Goal: Task Accomplishment & Management: Manage account settings

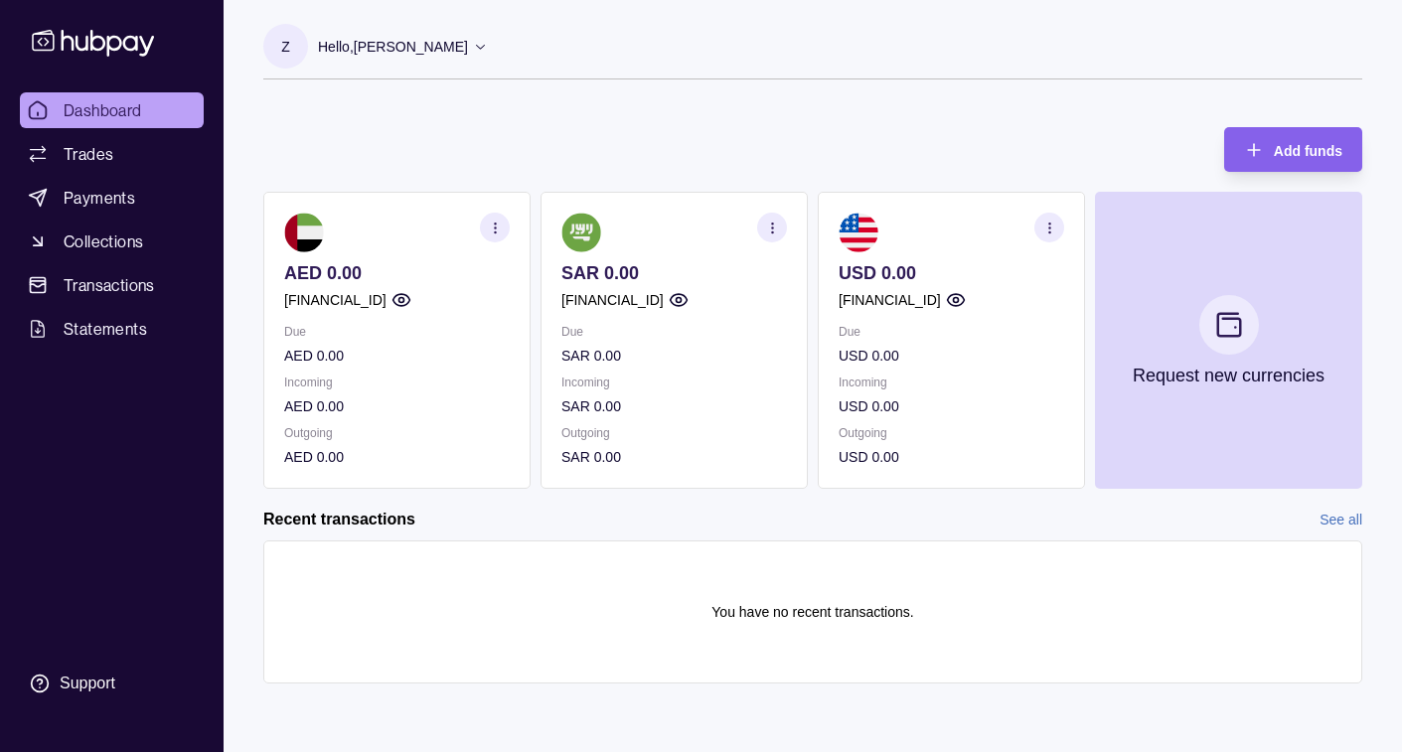
click at [434, 52] on p "Hello, [PERSON_NAME]" at bounding box center [393, 47] width 150 height 22
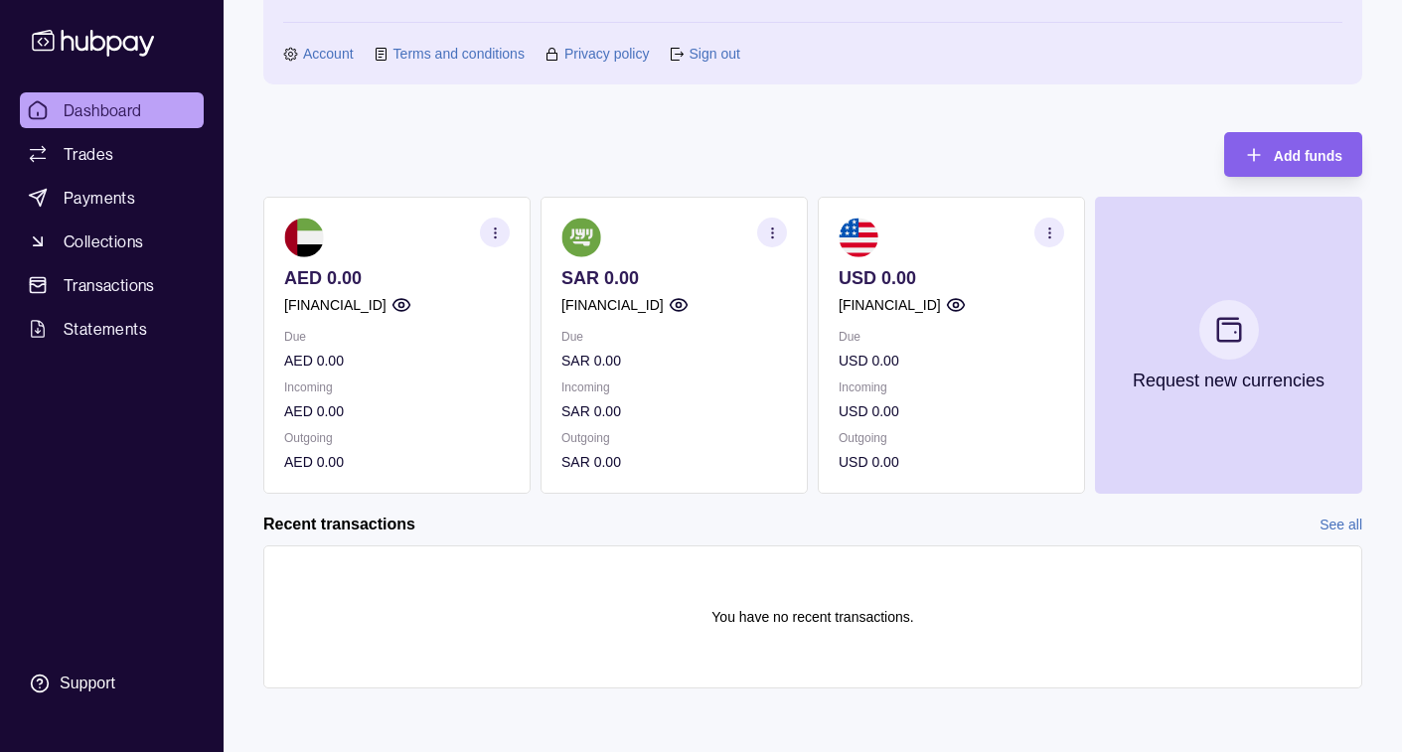
scroll to position [119, 0]
click at [83, 119] on span "Dashboard" at bounding box center [103, 110] width 79 height 24
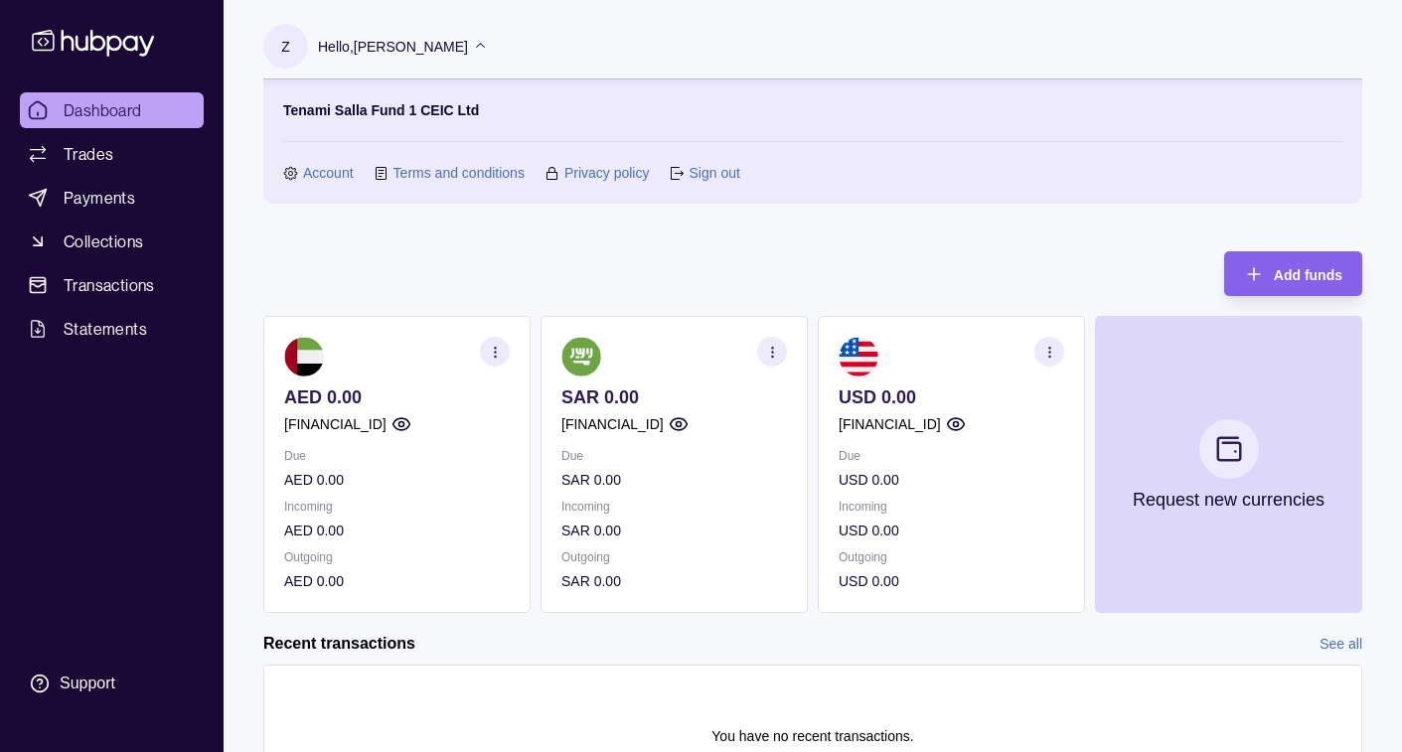
click at [317, 177] on link "Account" at bounding box center [328, 173] width 51 height 22
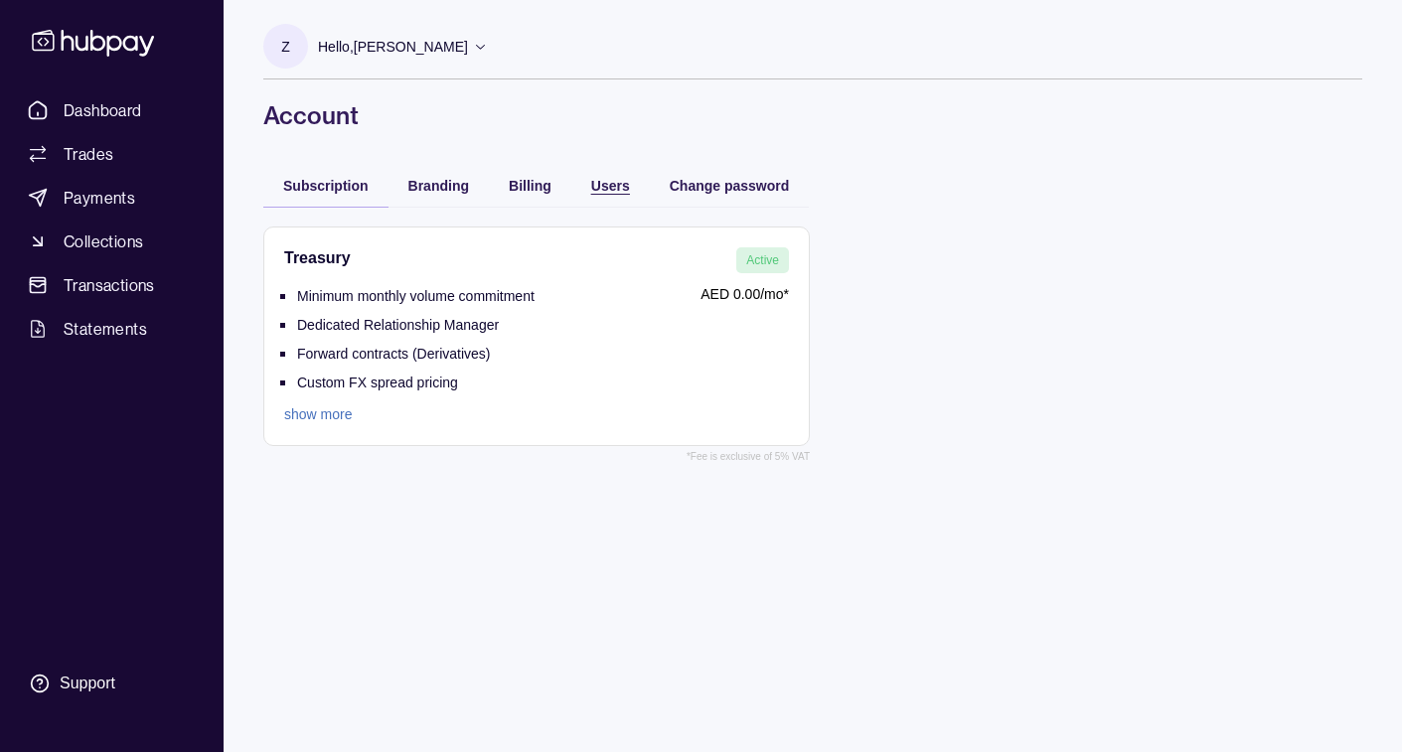
click at [621, 181] on span "Users" at bounding box center [610, 186] width 39 height 16
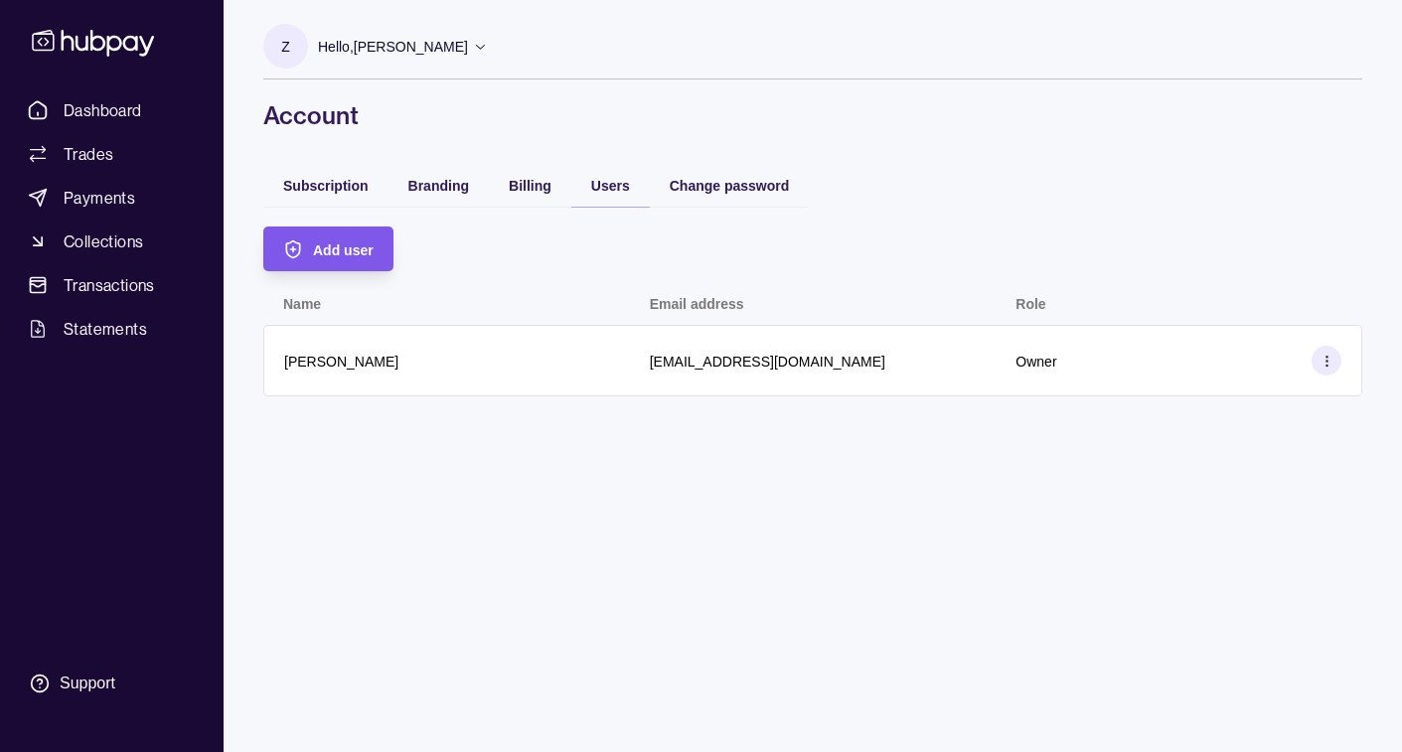
click at [308, 256] on div "Add user" at bounding box center [313, 249] width 120 height 45
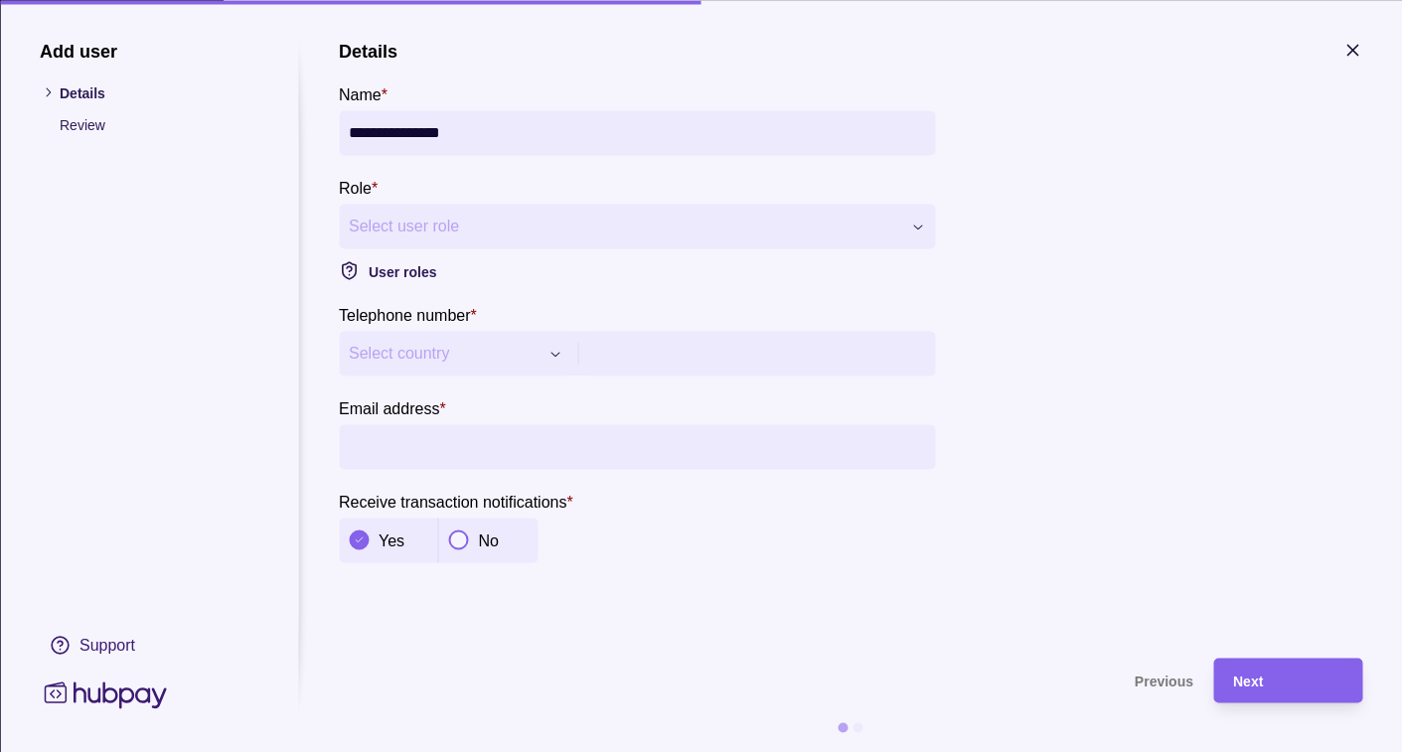
type input "**********"
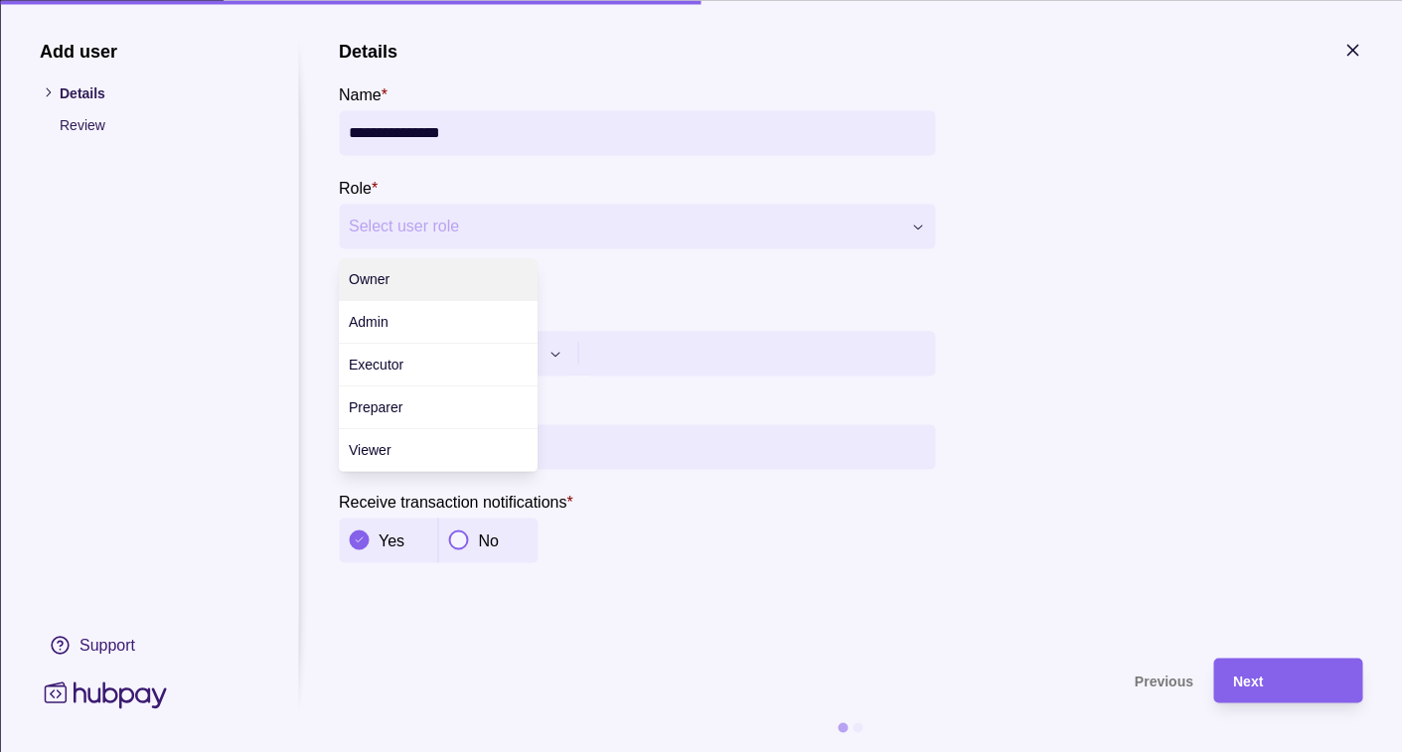
click at [527, 751] on div "**********" at bounding box center [701, 752] width 1402 height 0
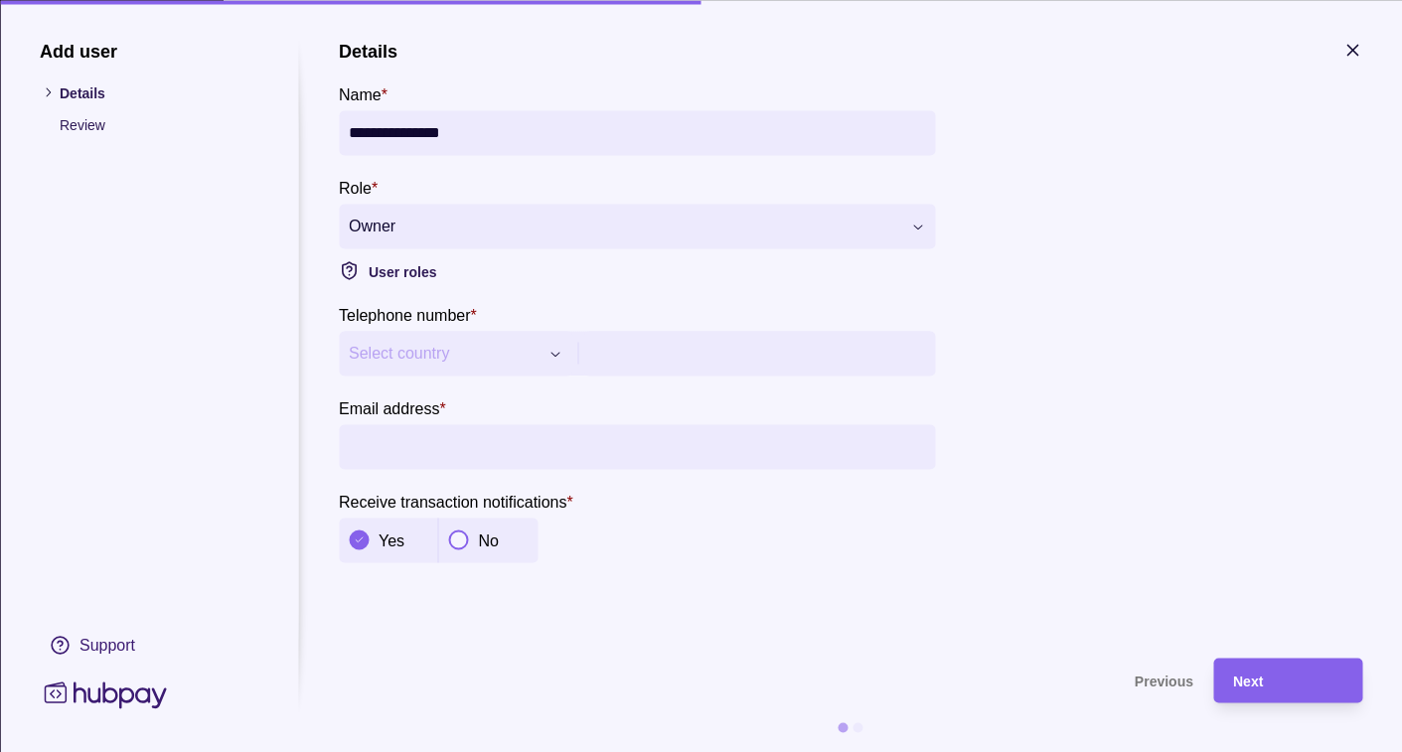
click at [469, 751] on div "**********" at bounding box center [701, 752] width 1402 height 0
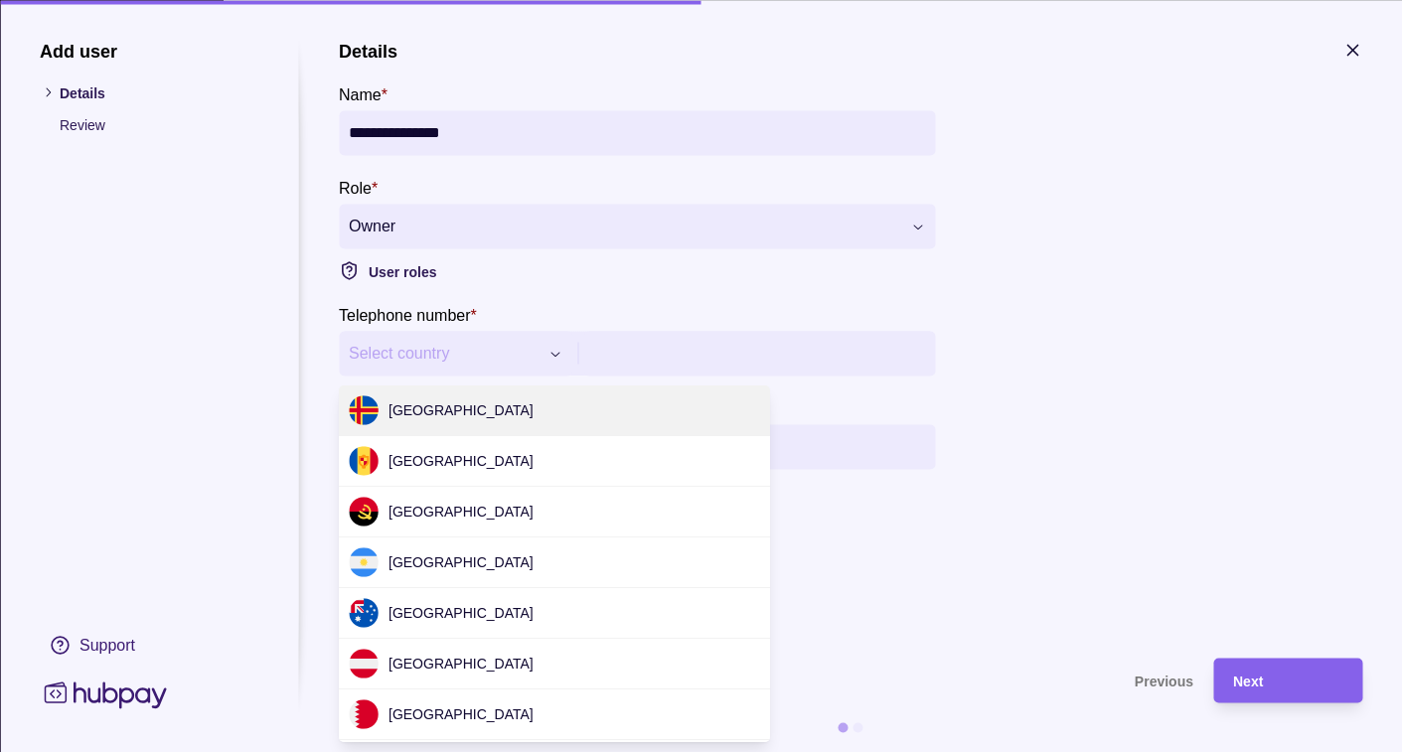
scroll to position [6081, 0]
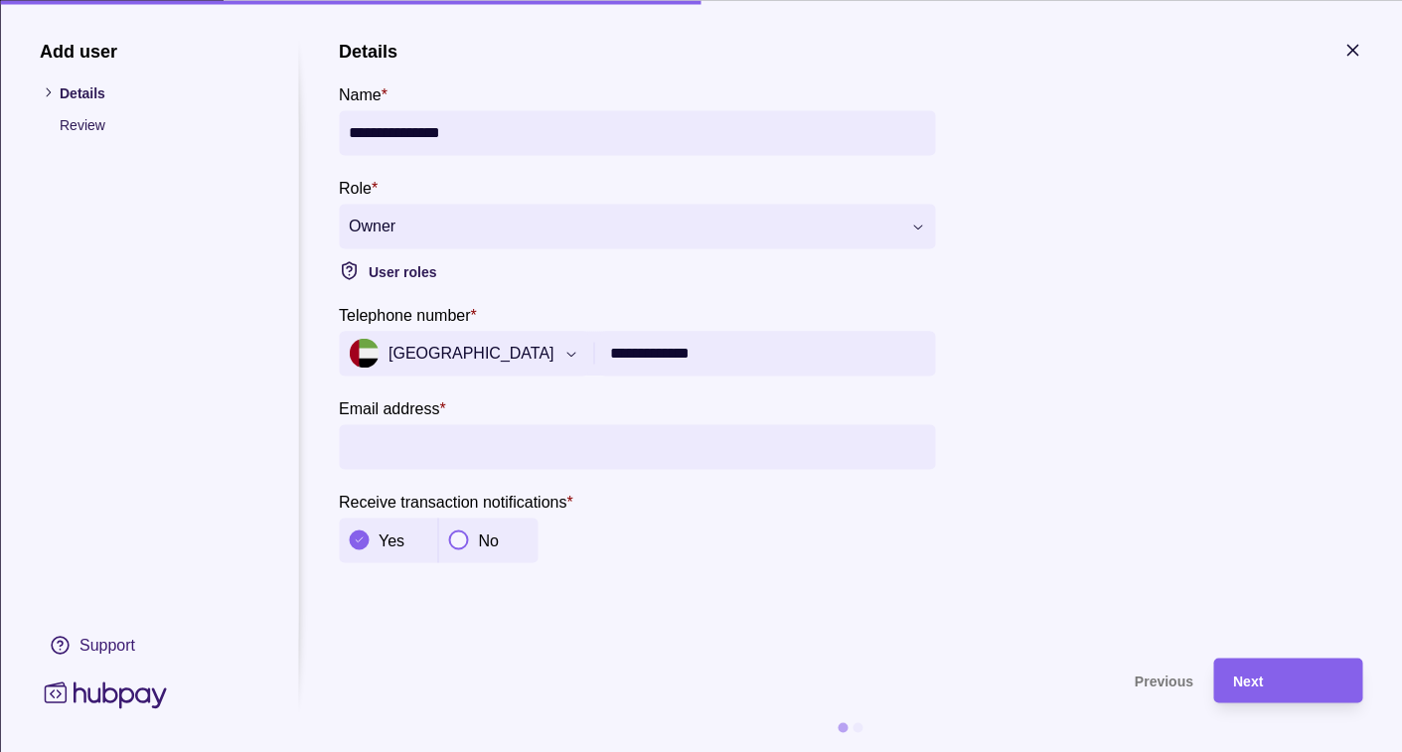
type input "**********"
click at [1266, 681] on div "Next" at bounding box center [1287, 681] width 109 height 24
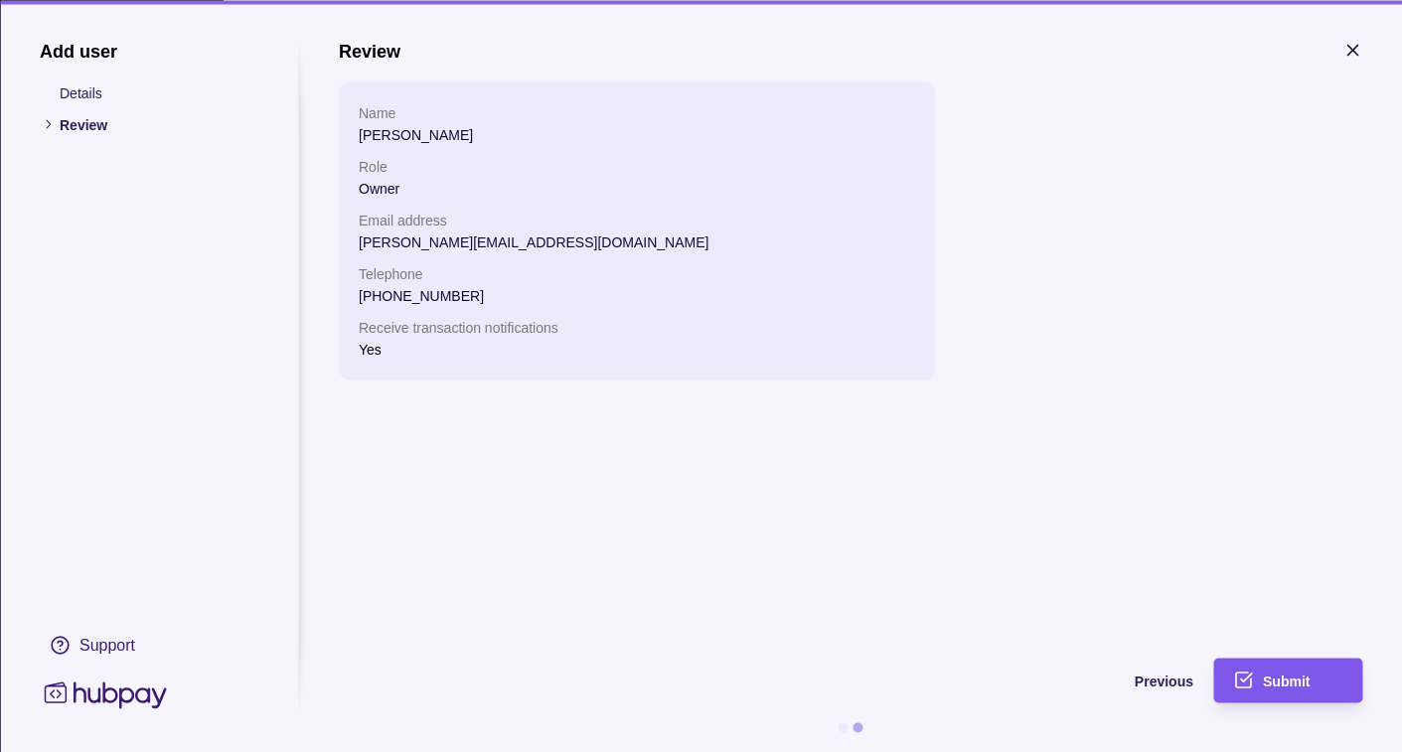
click at [1287, 684] on span "Submit" at bounding box center [1286, 682] width 47 height 16
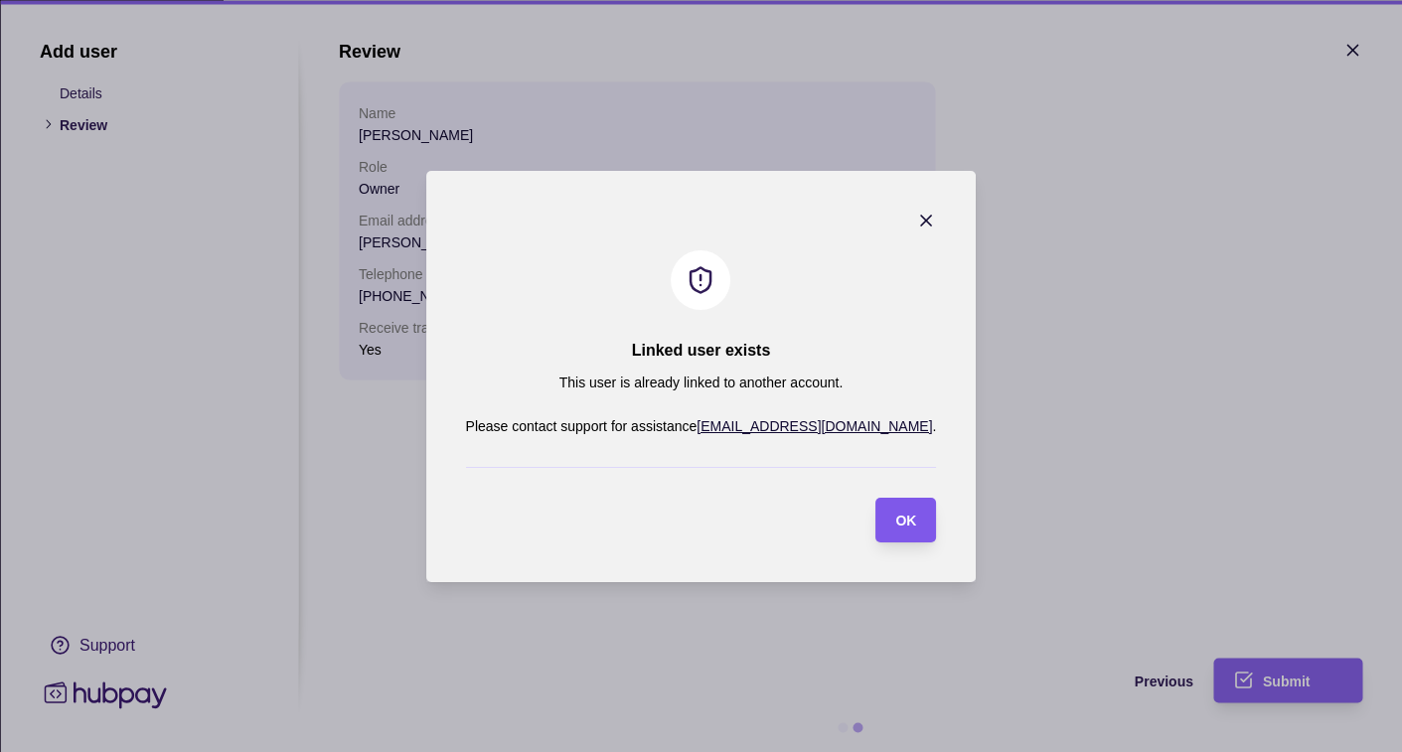
click at [895, 519] on span "OK" at bounding box center [905, 521] width 21 height 16
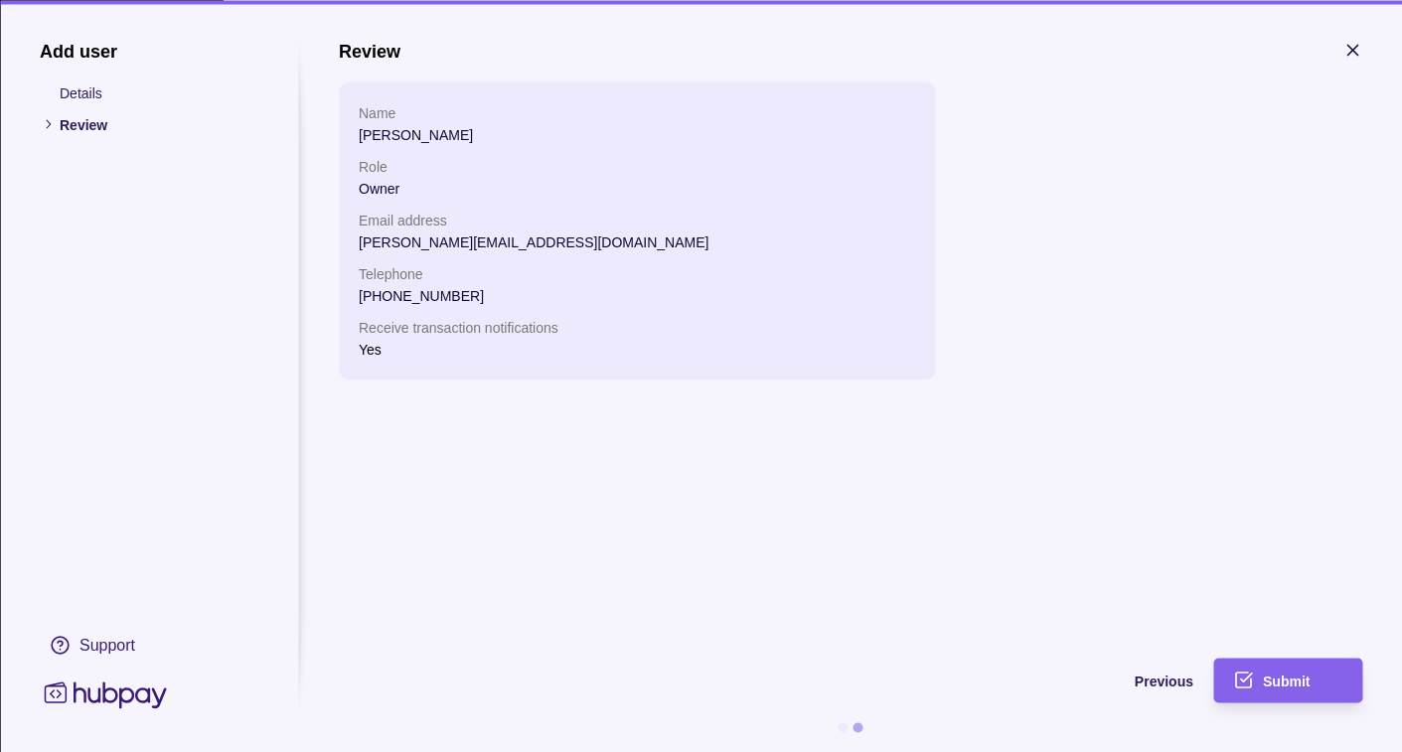
click at [1355, 43] on icon "button" at bounding box center [1353, 50] width 20 height 20
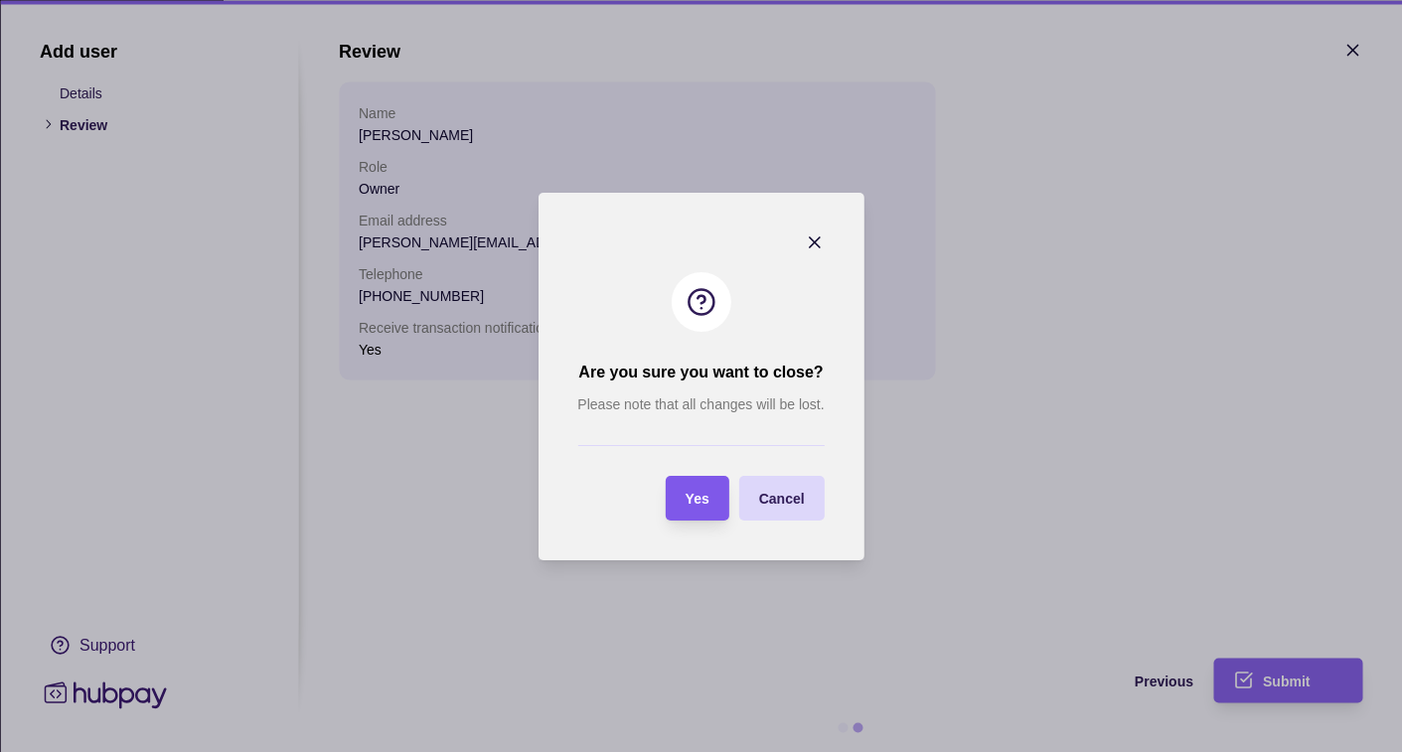
click at [700, 495] on span "Yes" at bounding box center [698, 499] width 24 height 16
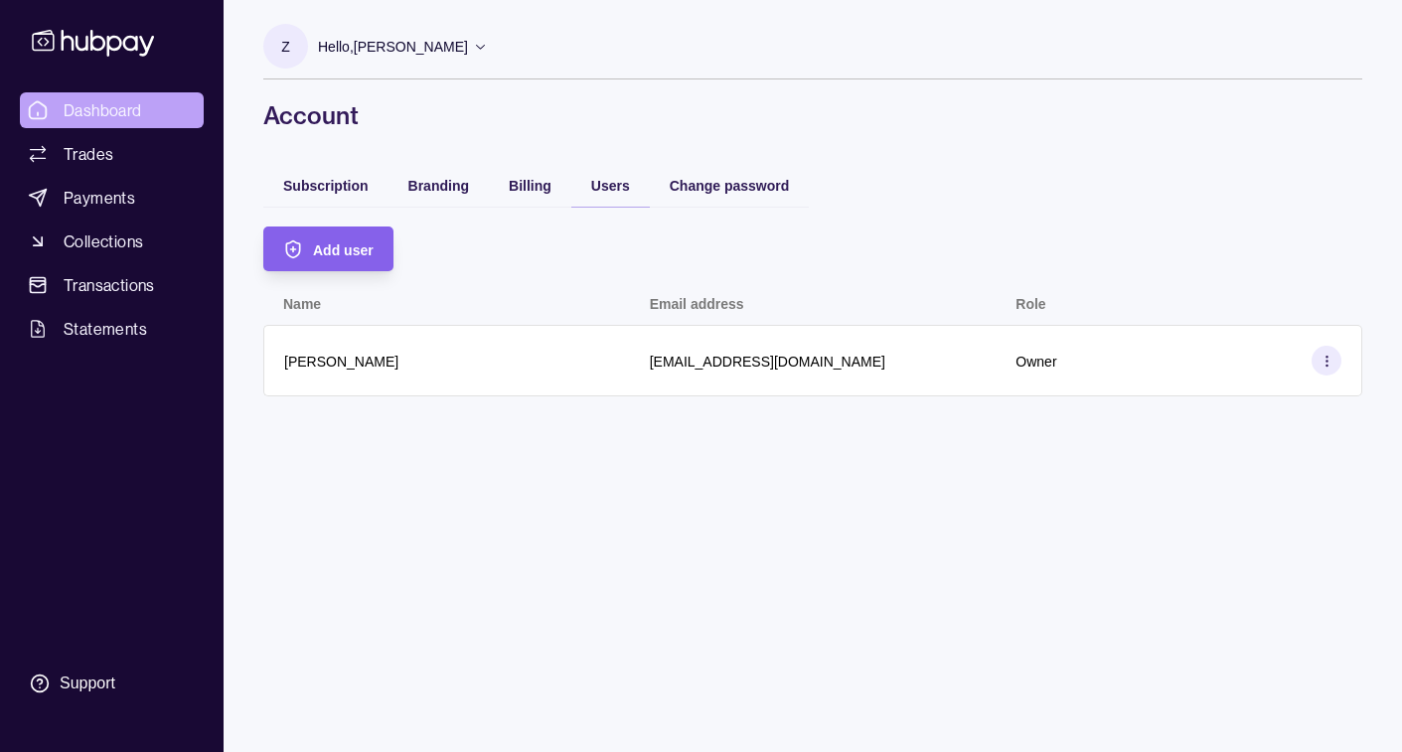
click at [100, 121] on span "Dashboard" at bounding box center [103, 110] width 79 height 24
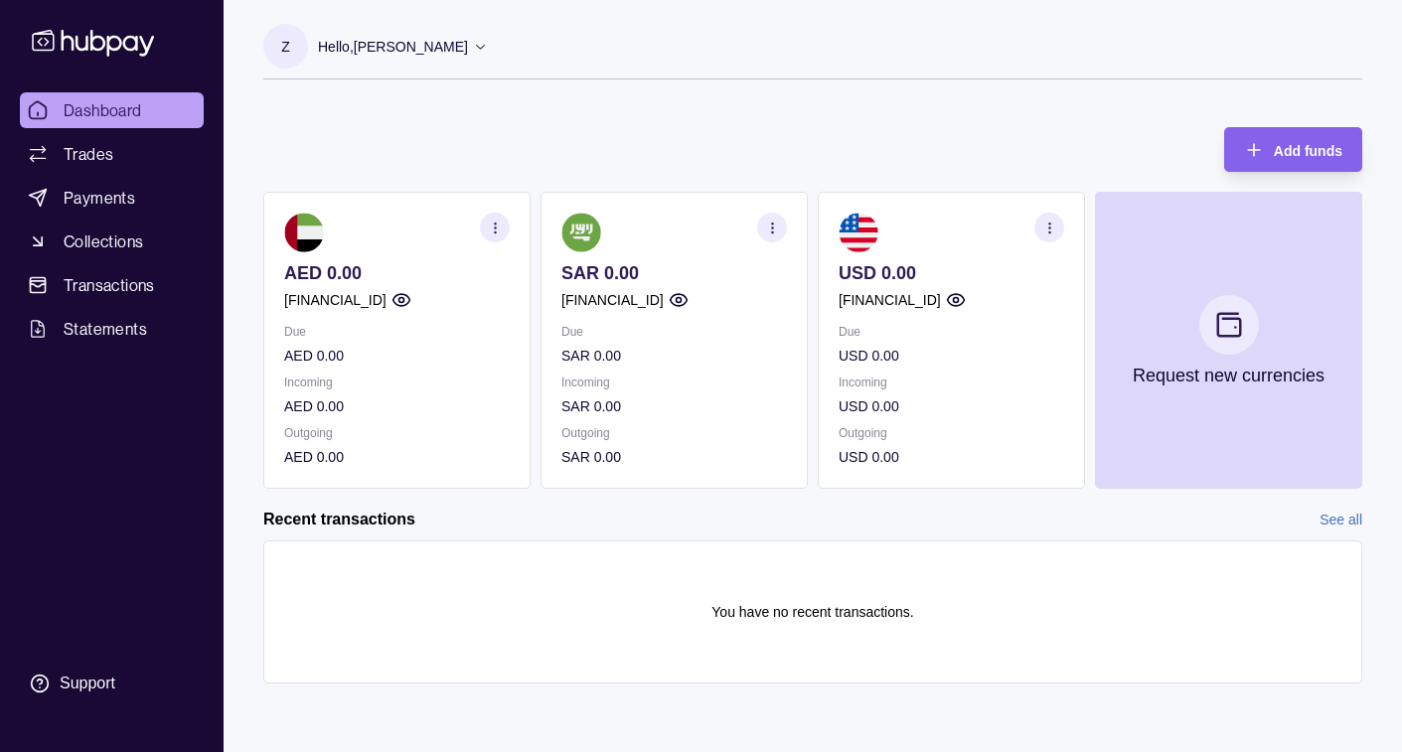
click at [773, 235] on icon "button" at bounding box center [772, 228] width 15 height 15
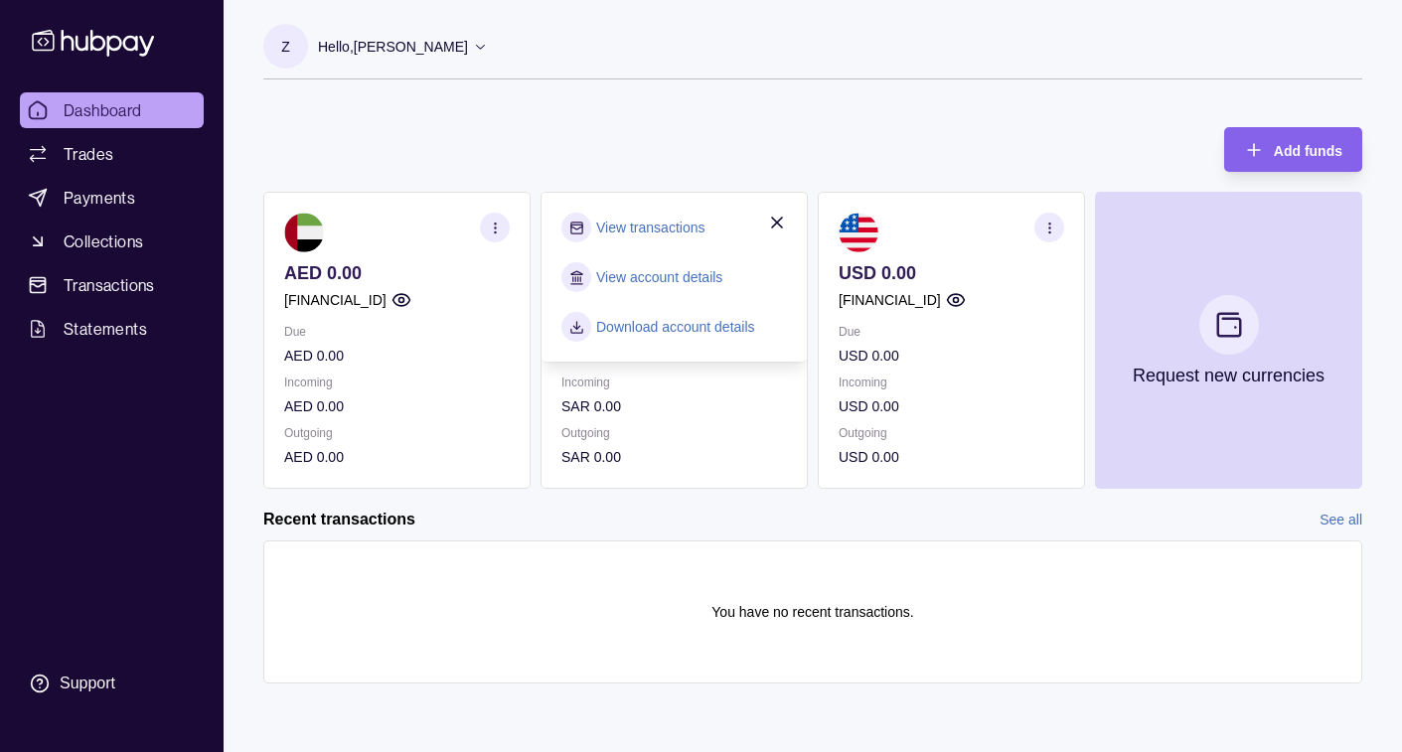
click at [677, 332] on link "Download account details" at bounding box center [675, 327] width 159 height 22
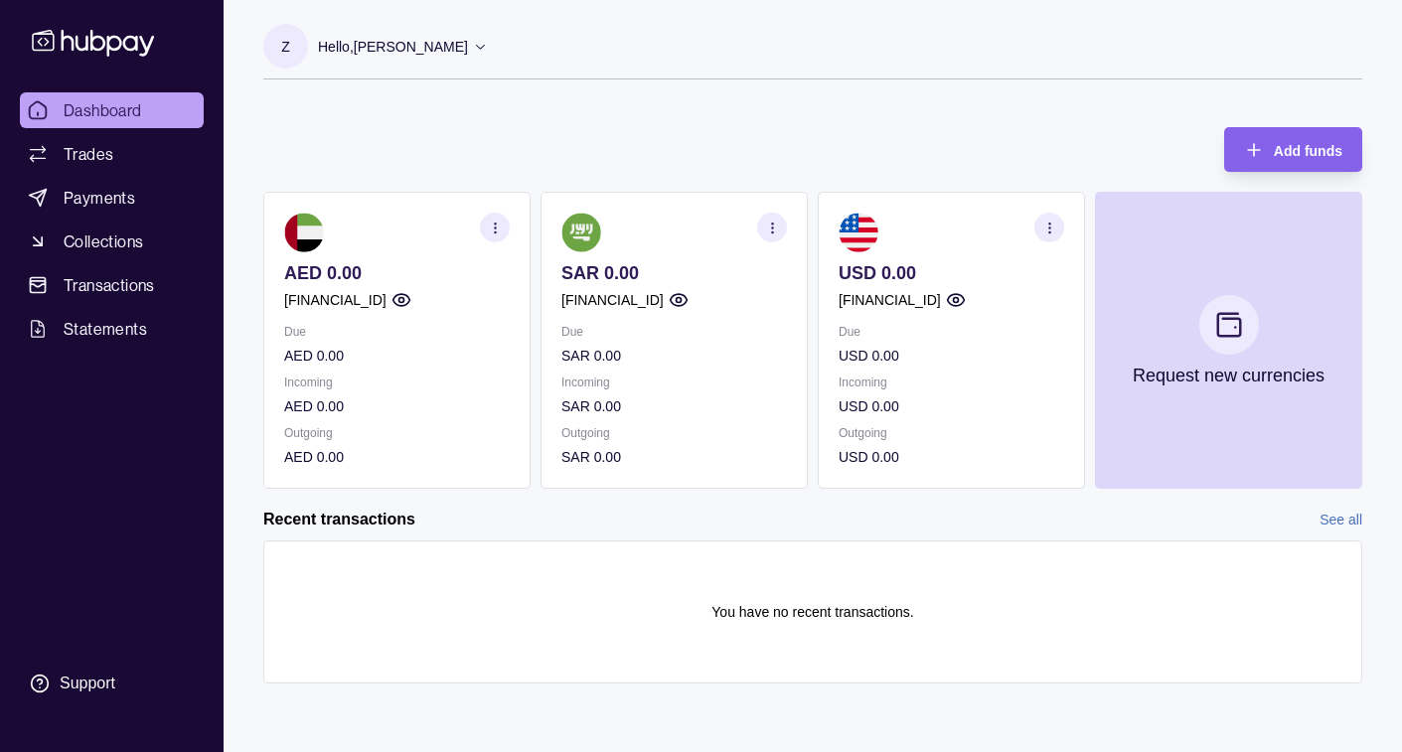
click at [1053, 215] on section "button" at bounding box center [1050, 228] width 30 height 30
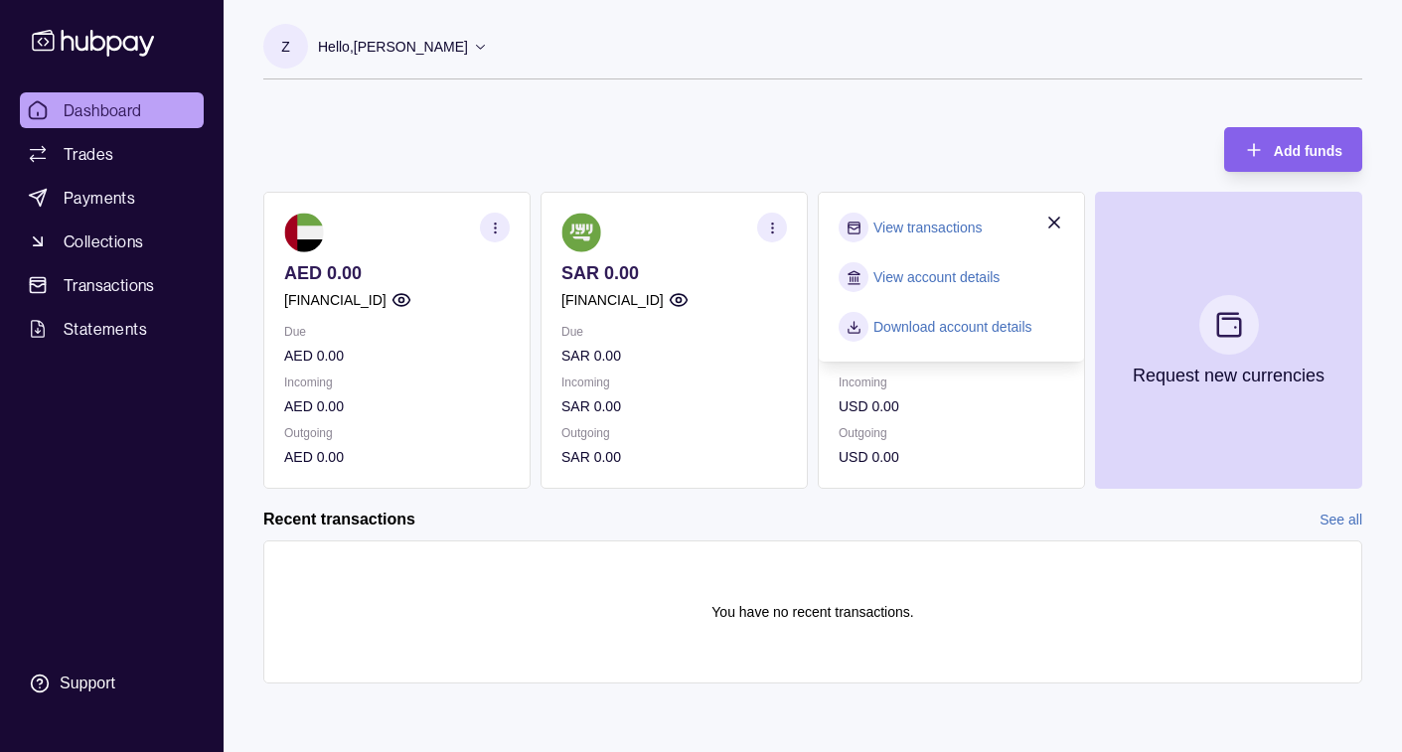
click at [975, 327] on link "Download account details" at bounding box center [953, 327] width 159 height 22
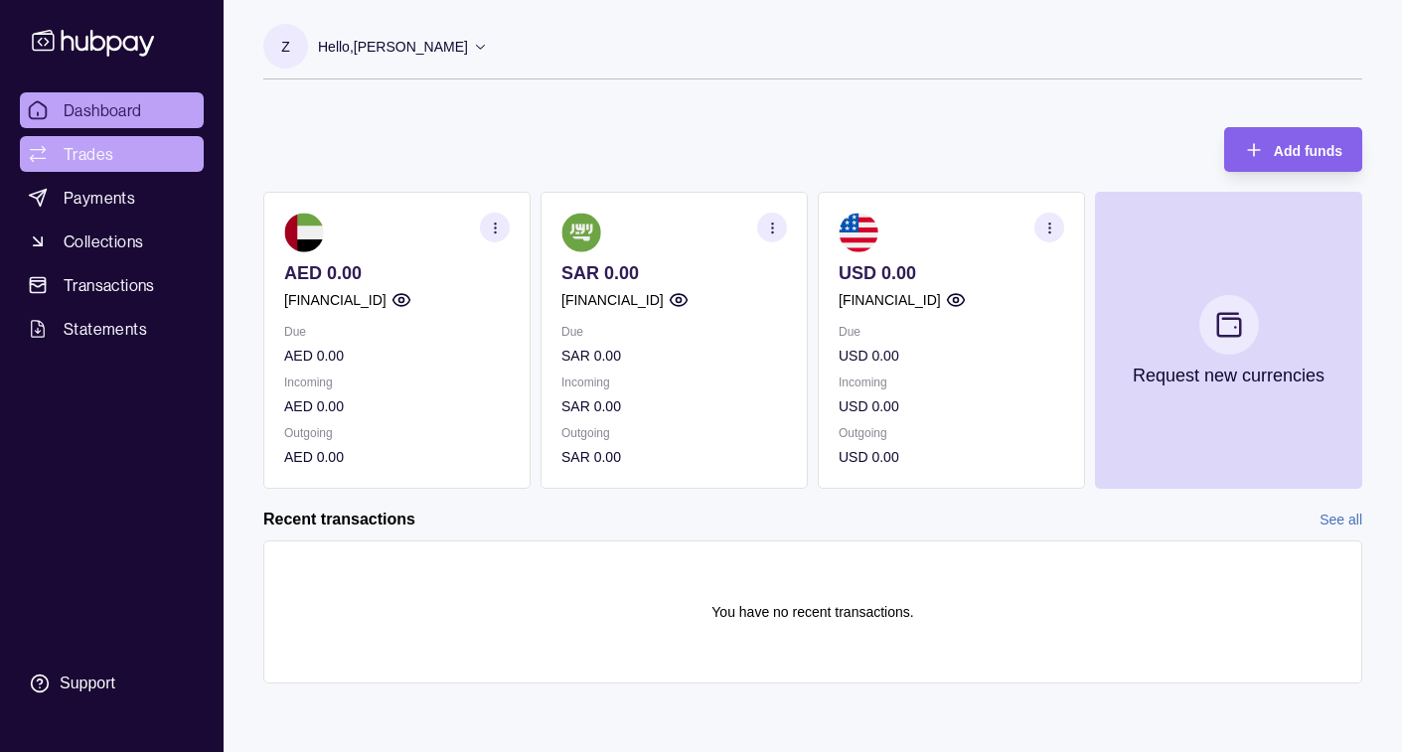
click at [101, 154] on span "Trades" at bounding box center [89, 154] width 50 height 24
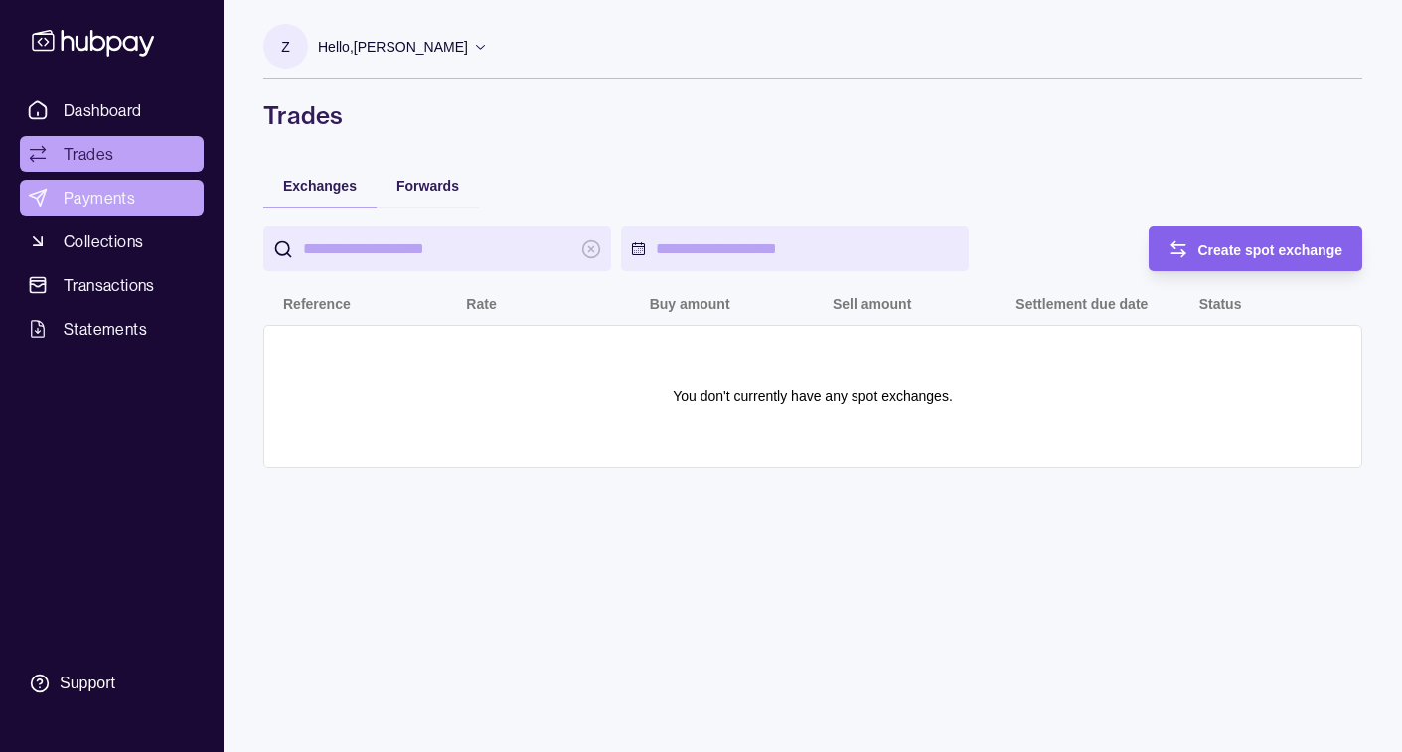
click at [130, 203] on span "Payments" at bounding box center [100, 198] width 72 height 24
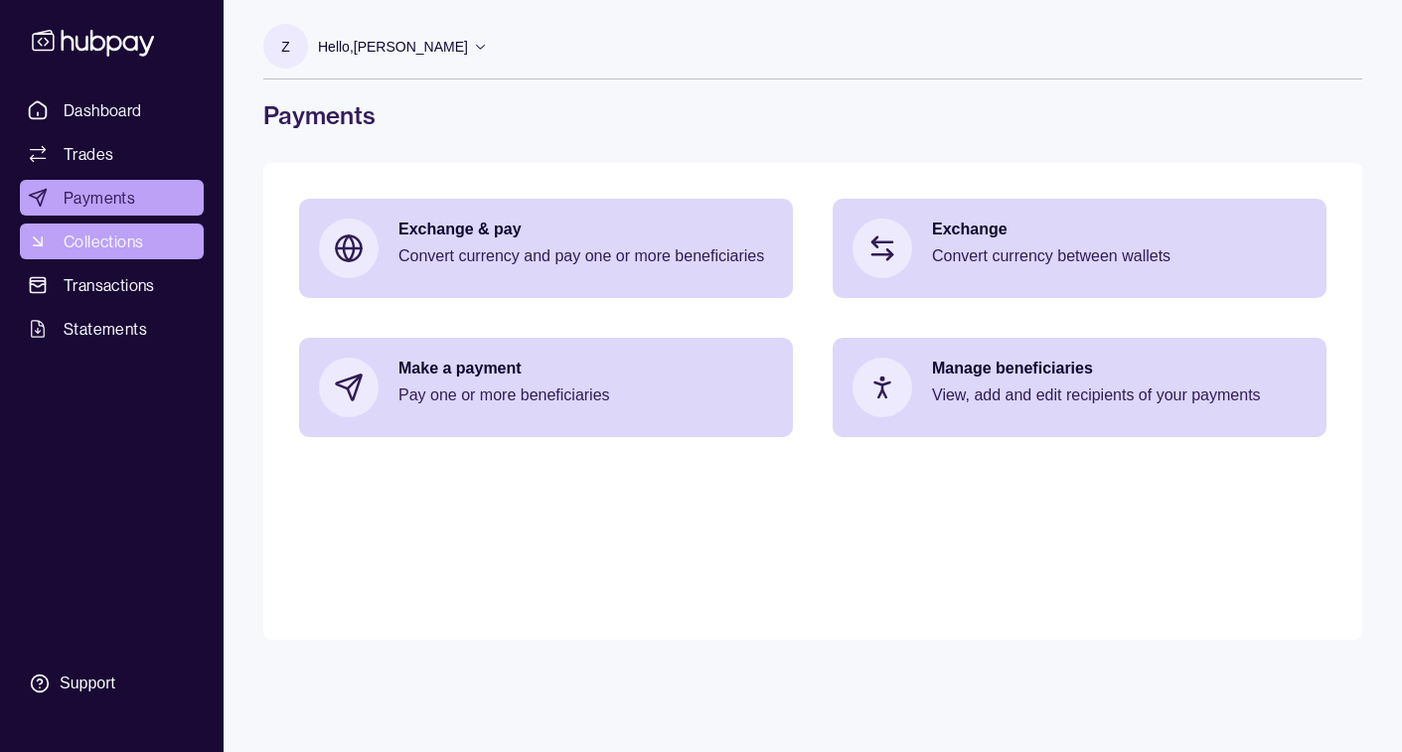
click at [124, 244] on span "Collections" at bounding box center [104, 242] width 80 height 24
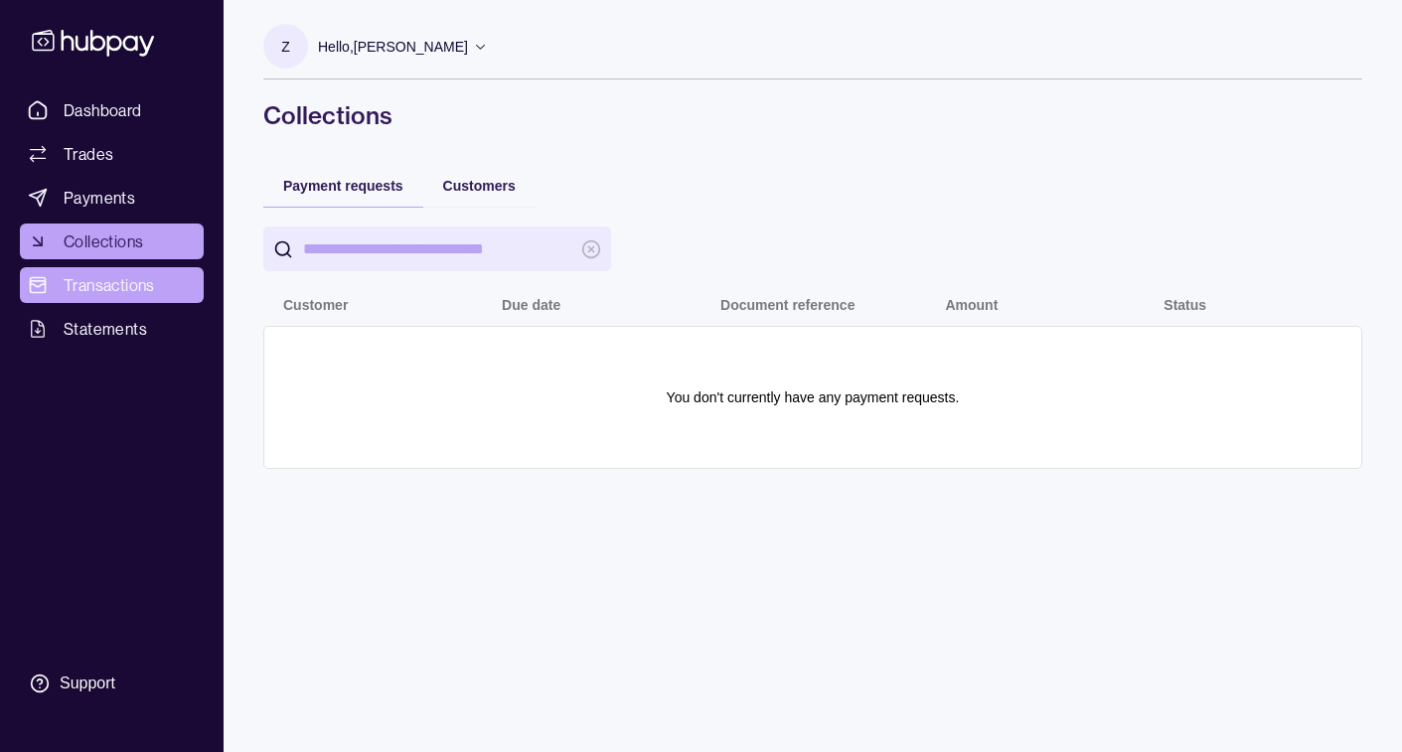
click at [128, 286] on span "Transactions" at bounding box center [109, 285] width 91 height 24
